Goal: Information Seeking & Learning: Learn about a topic

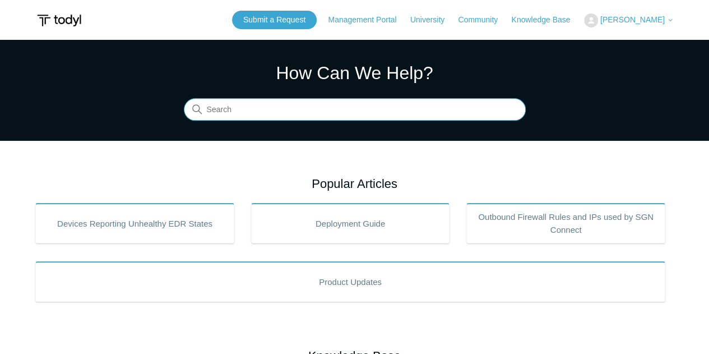
click at [237, 115] on input "Search" at bounding box center [355, 110] width 342 height 22
type input "SASE gateways"
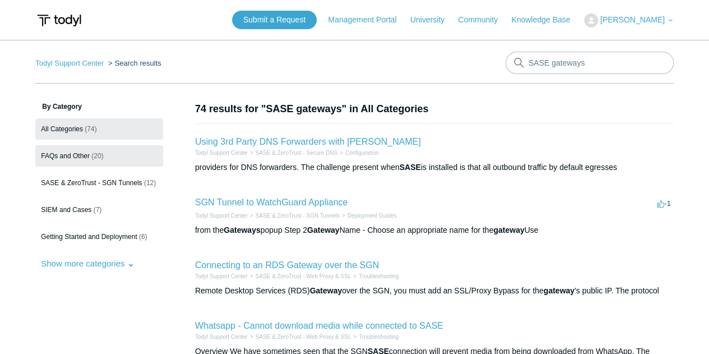
click at [63, 152] on span "FAQs and Other" at bounding box center [65, 156] width 49 height 8
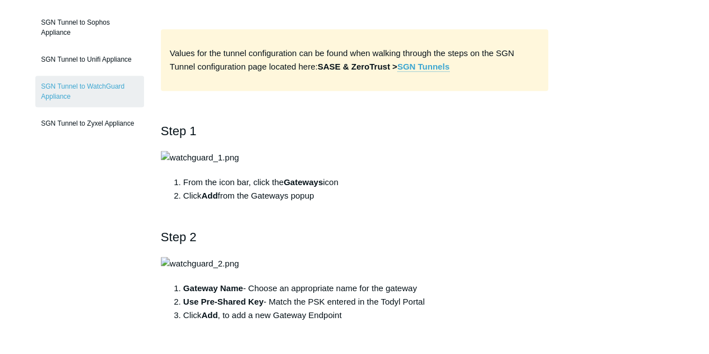
scroll to position [336, 0]
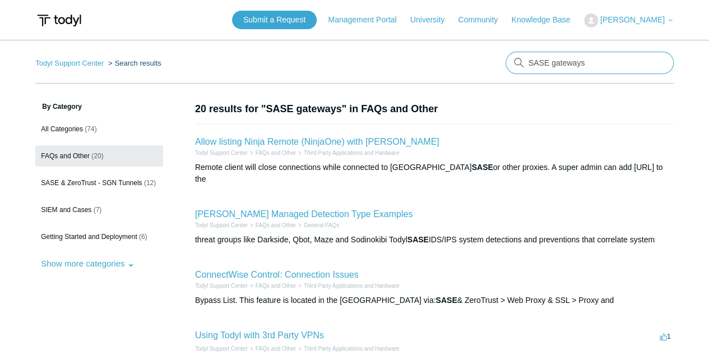
click at [577, 62] on input "SASE gateways" at bounding box center [590, 63] width 168 height 22
click at [564, 63] on input "SASE gateways" at bounding box center [590, 63] width 168 height 22
click at [656, 67] on input "SASE gateways" at bounding box center [590, 63] width 168 height 22
click at [660, 61] on input "SASE gateways" at bounding box center [590, 63] width 168 height 22
click at [657, 61] on input "SASE gateways" at bounding box center [590, 63] width 168 height 22
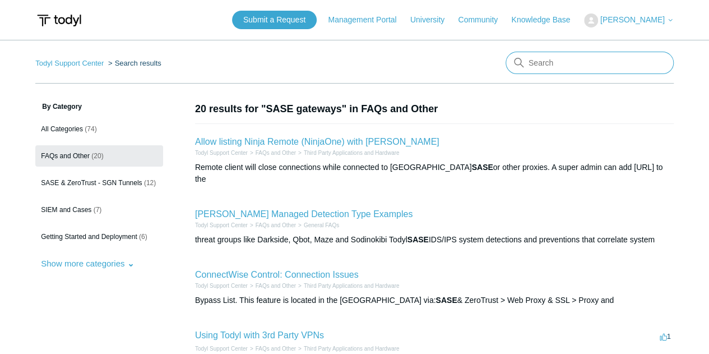
click at [589, 66] on input "Search" at bounding box center [590, 63] width 168 height 22
type input "SLAs"
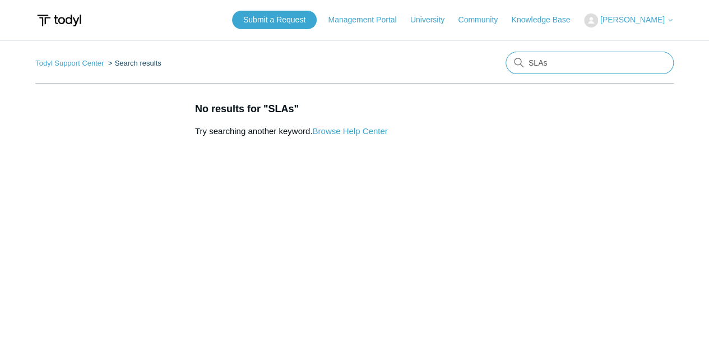
drag, startPoint x: 572, startPoint y: 61, endPoint x: 504, endPoint y: 72, distance: 68.7
click at [504, 72] on nav "Todyl Support Center Search results There are no matching results in this help …" at bounding box center [354, 68] width 639 height 32
type input "service levels"
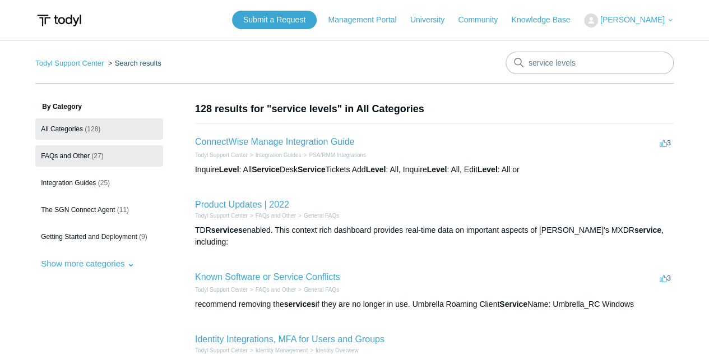
click at [58, 160] on link "FAQs and Other (27)" at bounding box center [99, 155] width 128 height 21
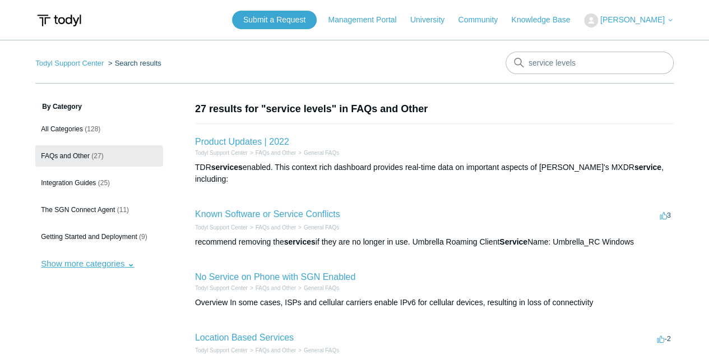
click at [105, 269] on button "Show more categories" at bounding box center [87, 263] width 104 height 21
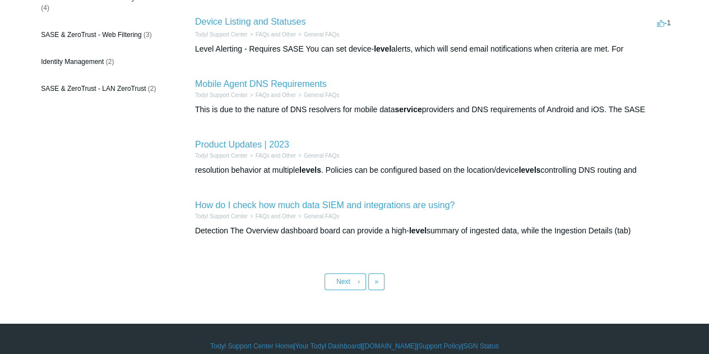
scroll to position [502, 0]
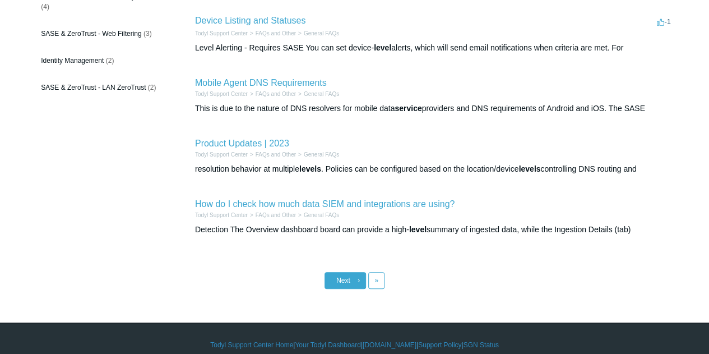
click at [344, 274] on link "Next ›" at bounding box center [345, 280] width 41 height 17
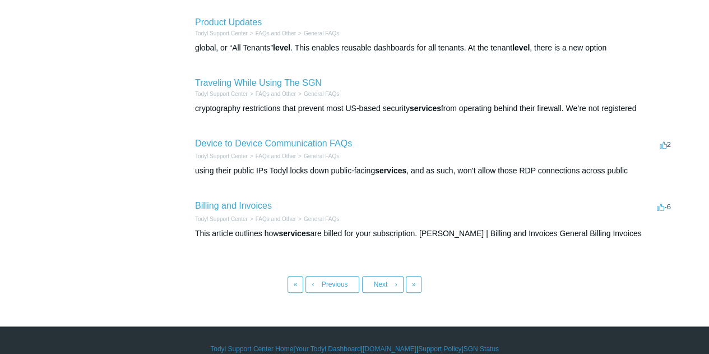
scroll to position [500, 0]
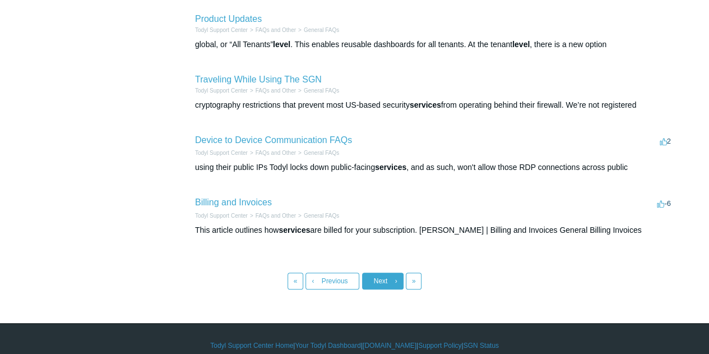
click at [388, 272] on link "Next ›" at bounding box center [382, 280] width 41 height 17
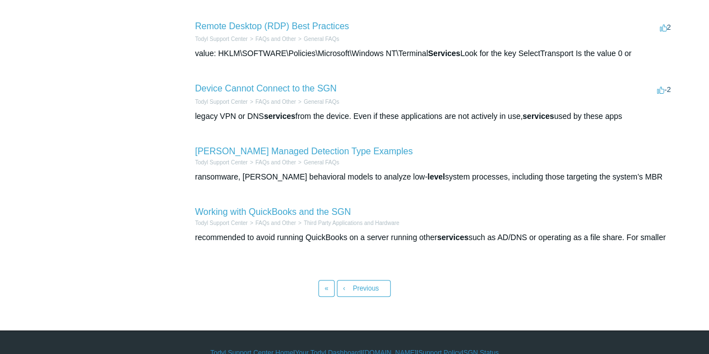
scroll to position [318, 0]
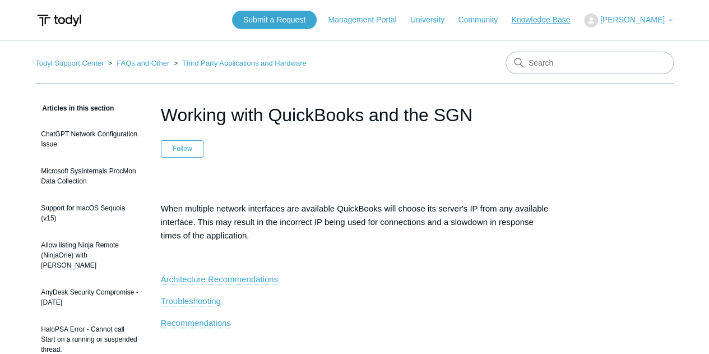
click at [560, 20] on link "Knowledge Base" at bounding box center [546, 20] width 70 height 12
click at [556, 16] on link "Knowledge Base" at bounding box center [546, 20] width 70 height 12
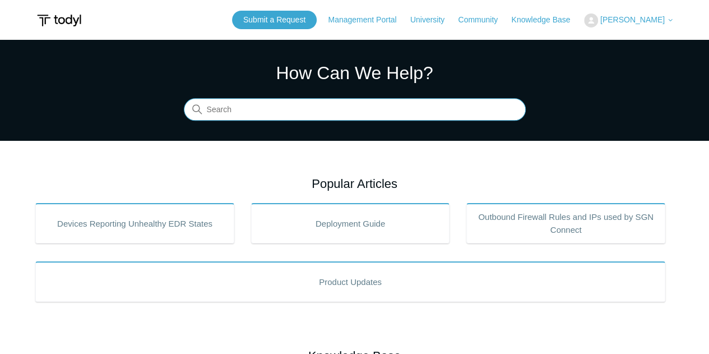
click at [385, 110] on input "Search" at bounding box center [355, 110] width 342 height 22
type input "datacenter"
